Goal: Check status

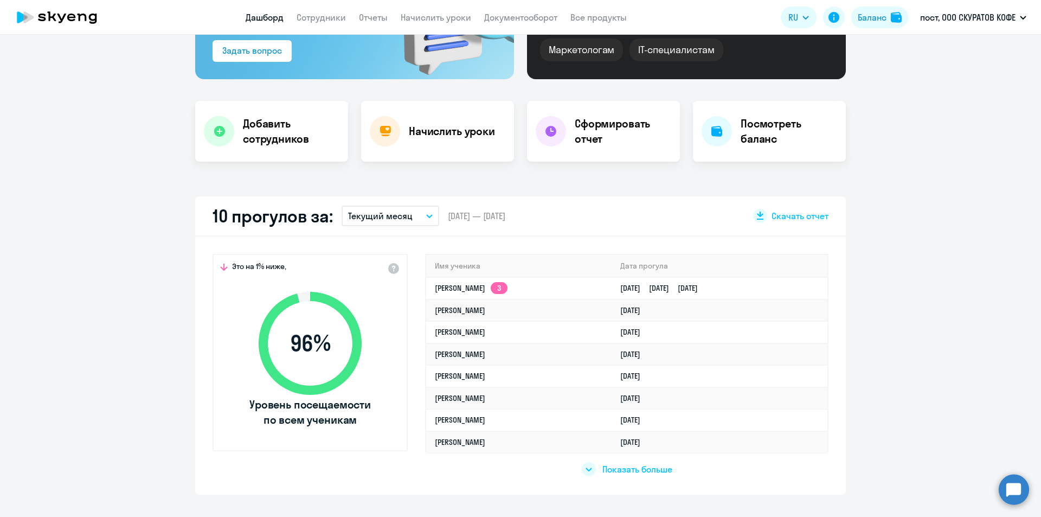
scroll to position [271, 0]
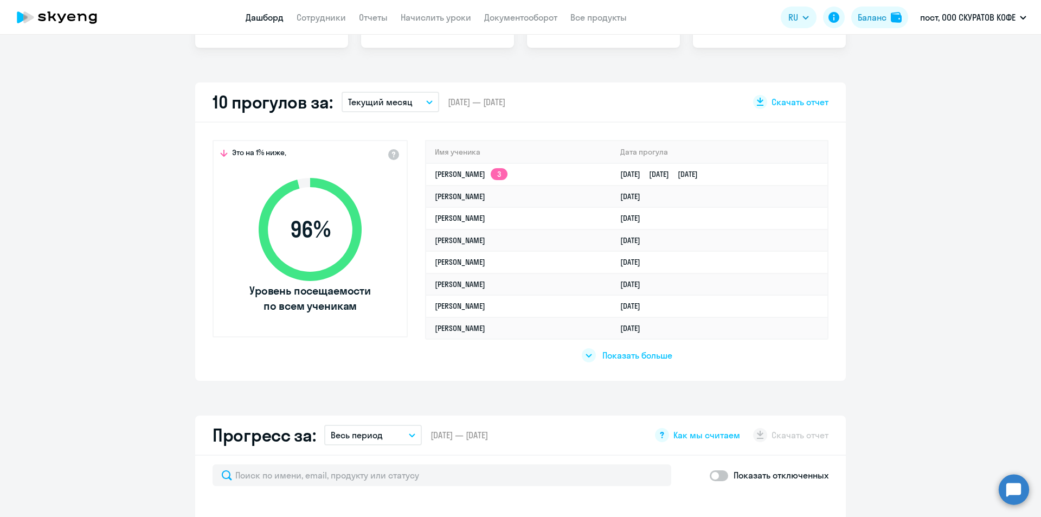
select select "30"
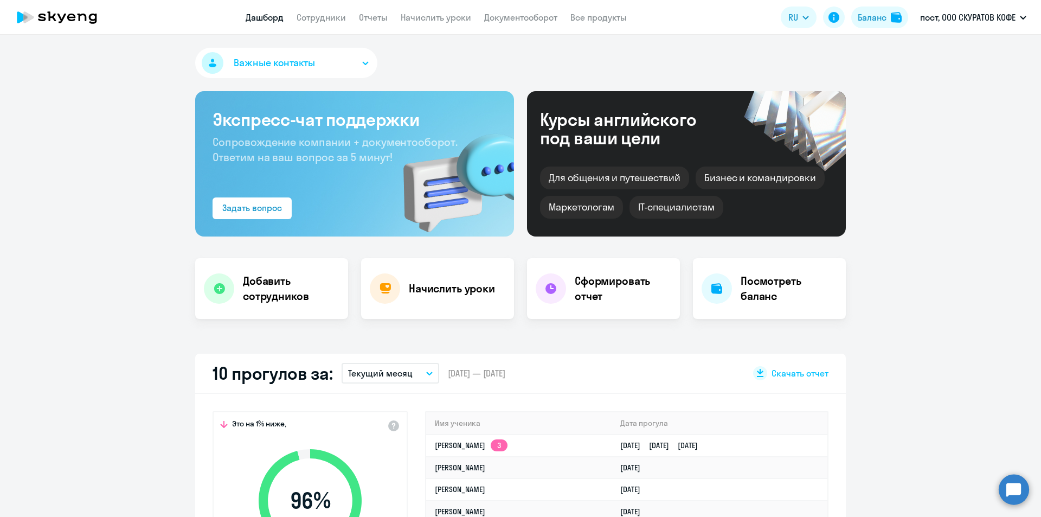
select select "30"
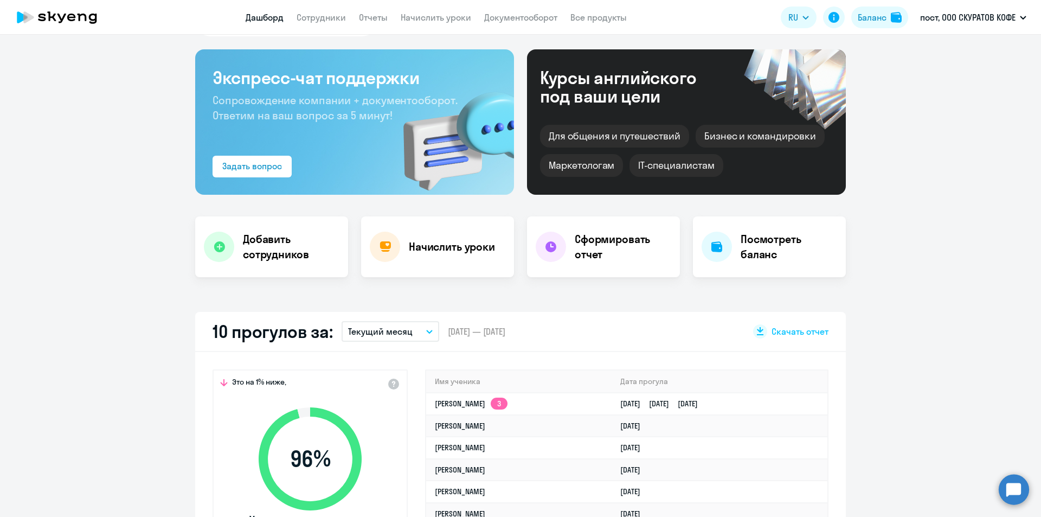
scroll to position [54, 0]
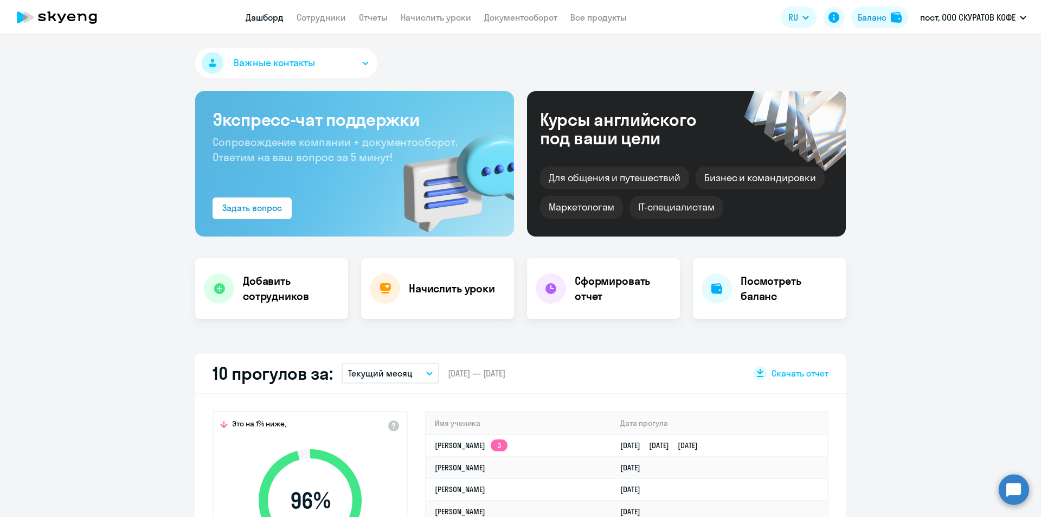
select select "30"
